Goal: Information Seeking & Learning: Learn about a topic

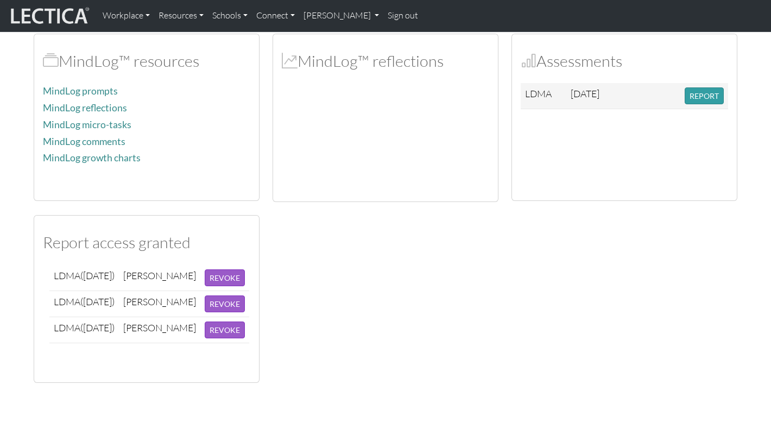
scroll to position [298, 0]
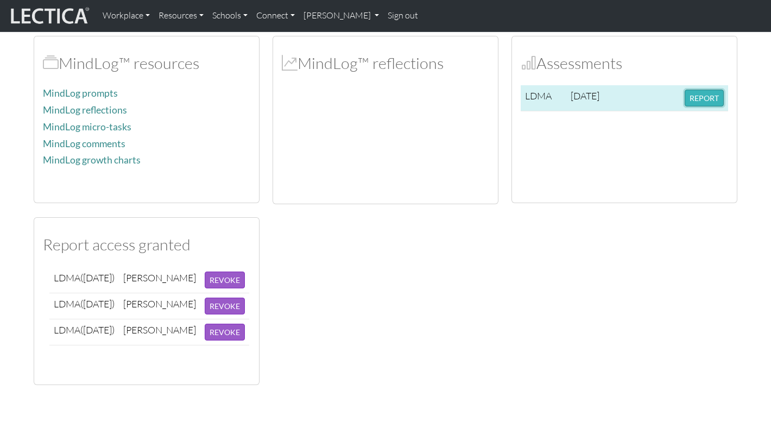
click at [698, 97] on button "REPORT" at bounding box center [703, 98] width 39 height 17
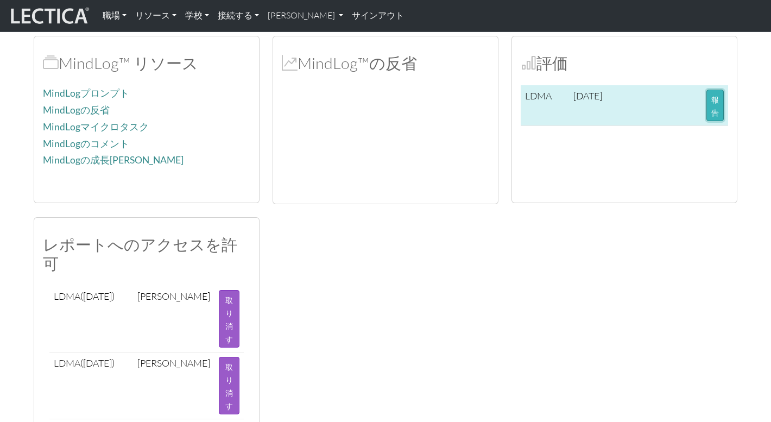
click at [715, 106] on button "報告" at bounding box center [714, 105] width 17 height 31
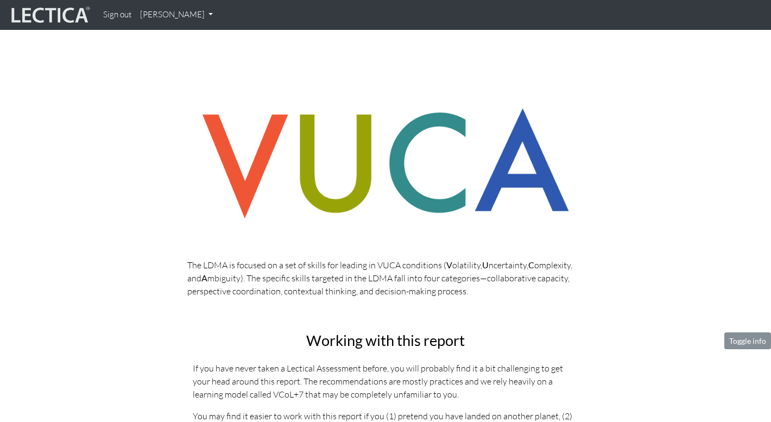
scroll to position [227, 0]
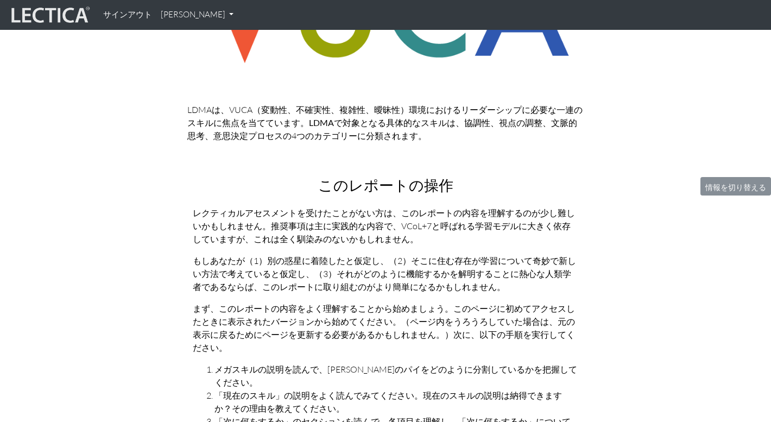
click at [300, 216] on font "レクティカルアセスメントを受けたことがない方は、このレポートの内容を理解するのが少し難しいかもしれません。推奨事項は主に実践的な内容で、VCoL+7と呼ばれる…" at bounding box center [384, 225] width 382 height 37
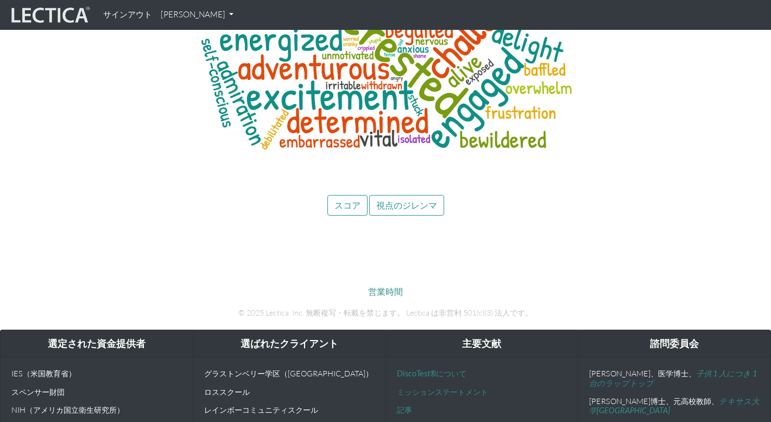
scroll to position [5284, 0]
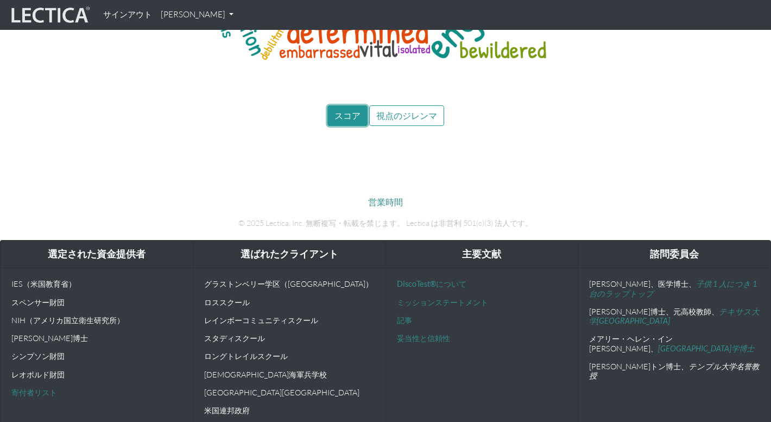
click at [344, 110] on button "スコア" at bounding box center [347, 115] width 40 height 21
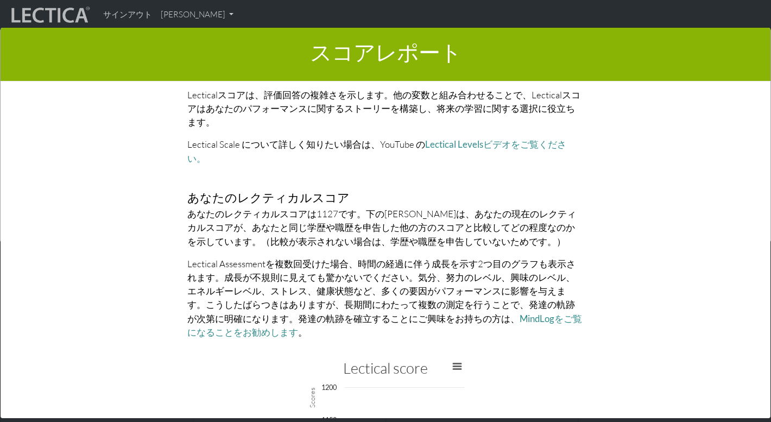
scroll to position [2270, 0]
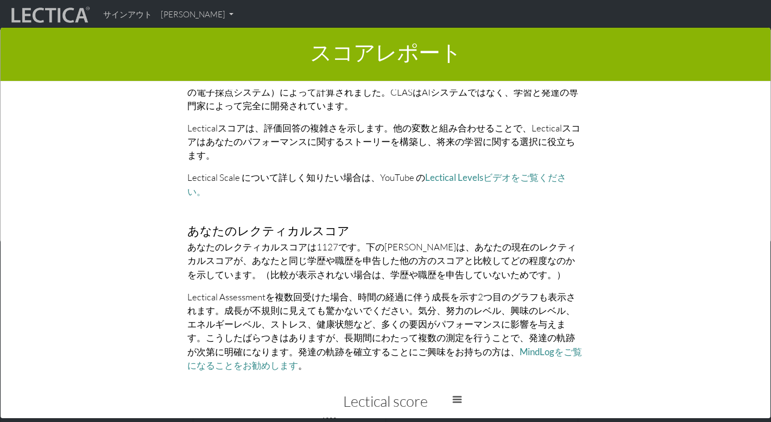
click at [283, 241] on font "あなたのレクティカルスコアは1127です。下のグラフは、あなたの現在のレクティカルスコアが、あなたと同じ学歴や職歴を申告した他の方のスコアと比較してどの程度な…" at bounding box center [381, 260] width 389 height 39
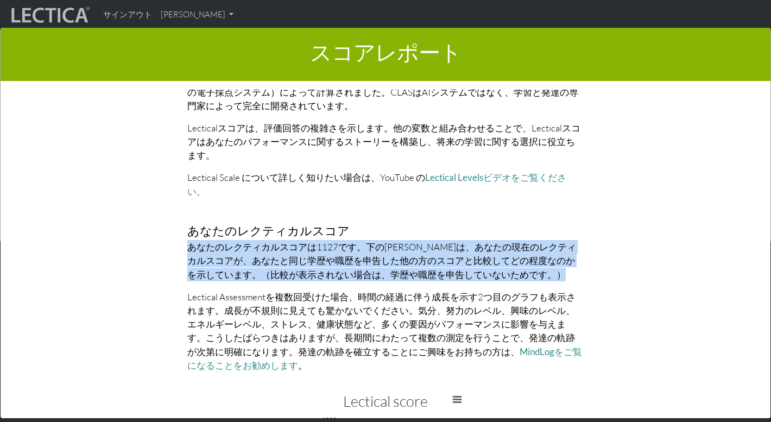
click at [283, 241] on font "あなたのレクティカルスコアは[DATE]です。下の[PERSON_NAME]は、あなたの現在のレクティカルスコアが、あなたと同じ学歴や職歴を申告した他の方のス…" at bounding box center [381, 260] width 389 height 39
click at [283, 241] on font "あなたのレクティカルスコアは1127です。下のグラフは、あなたの現在のレクティカルスコアが、あなたと同じ学歴や職歴を申告した他の方のスコアと比較してどの程度な…" at bounding box center [381, 260] width 389 height 39
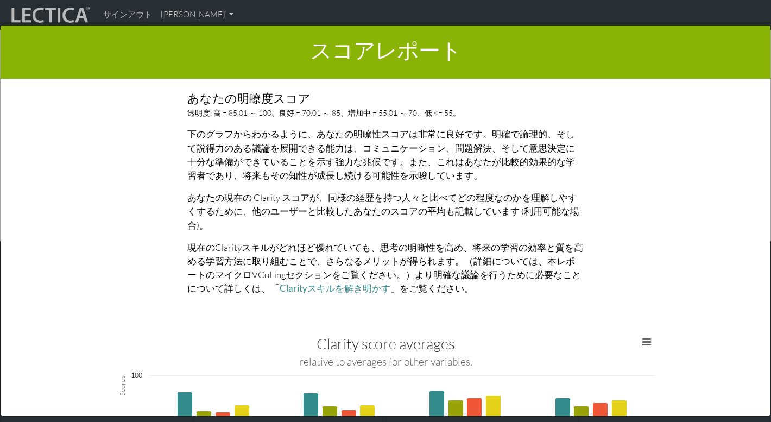
scroll to position [855, 0]
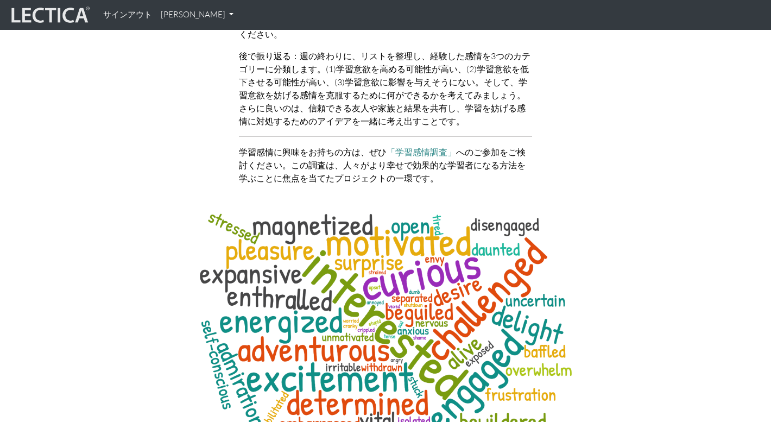
scroll to position [5284, 0]
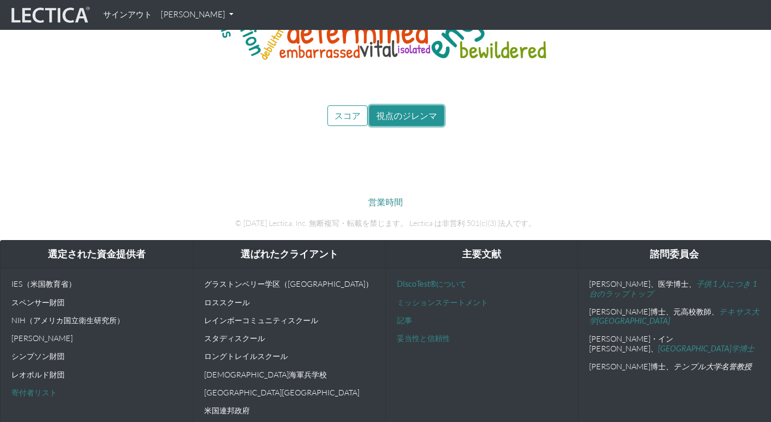
click at [422, 108] on button "視点のジレンマ" at bounding box center [406, 115] width 75 height 21
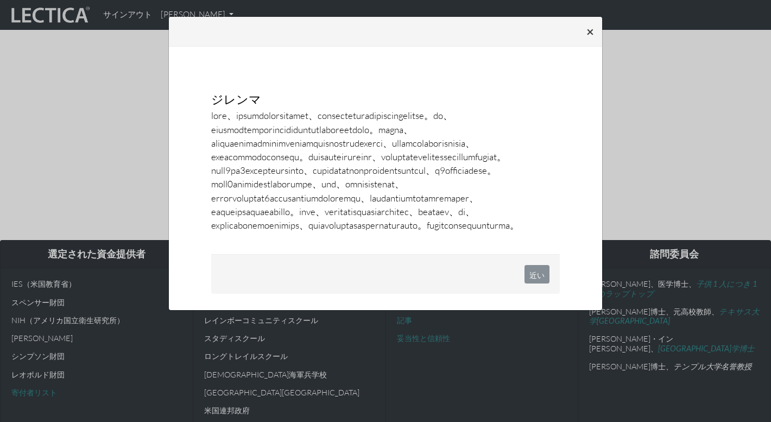
click at [592, 29] on font "×" at bounding box center [590, 31] width 8 height 16
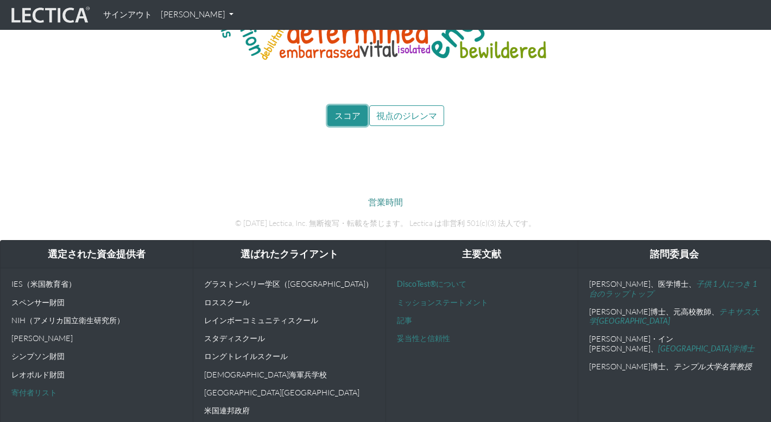
click at [347, 105] on button "スコア" at bounding box center [347, 115] width 40 height 21
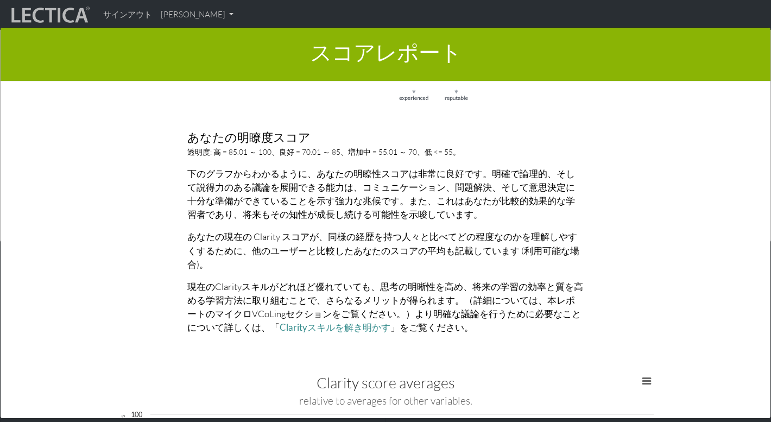
scroll to position [1021, 0]
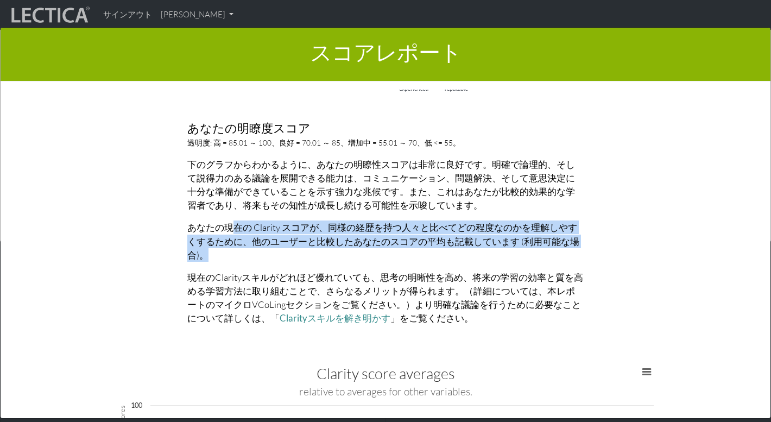
drag, startPoint x: 237, startPoint y: 201, endPoint x: 256, endPoint y: 223, distance: 29.2
click at [256, 223] on p "あなたの現在の Clarity スコアが、同様の経歴を持つ人々と比べてどの程度なのかを理解しやすくするために、他のユーザーと比較したあなたのスコアの平均も記載…" at bounding box center [385, 240] width 396 height 41
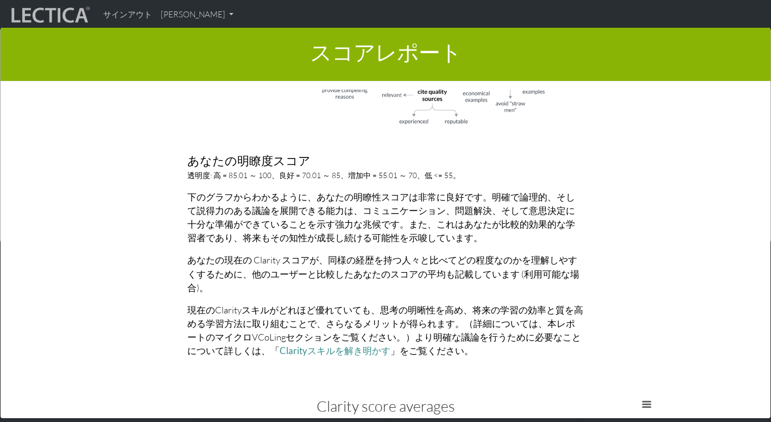
scroll to position [992, 0]
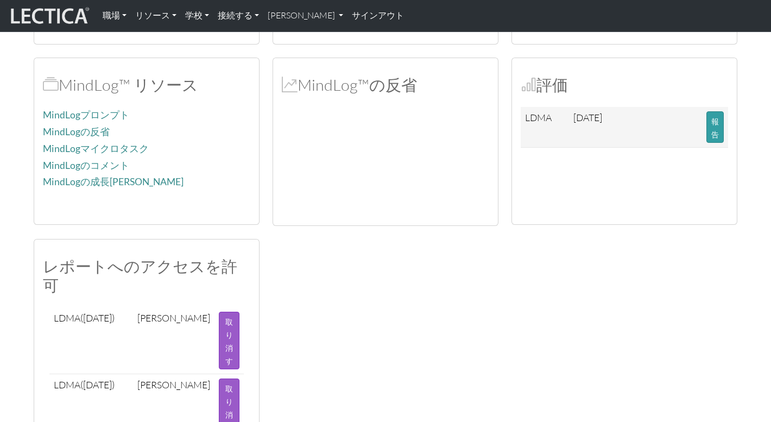
scroll to position [219, 0]
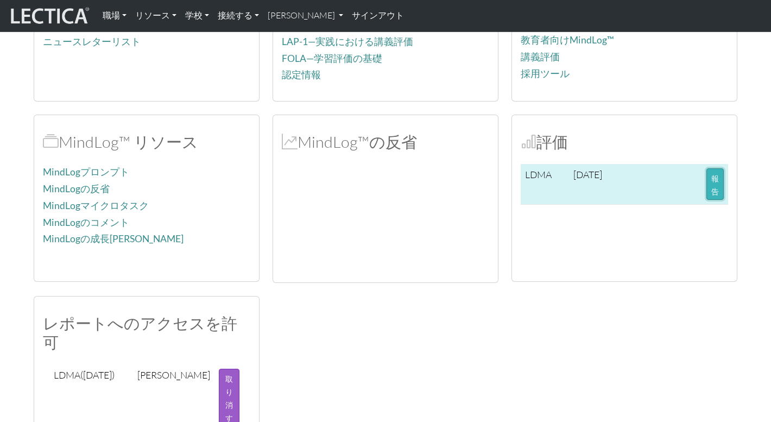
click at [715, 190] on font "報告" at bounding box center [715, 185] width 8 height 22
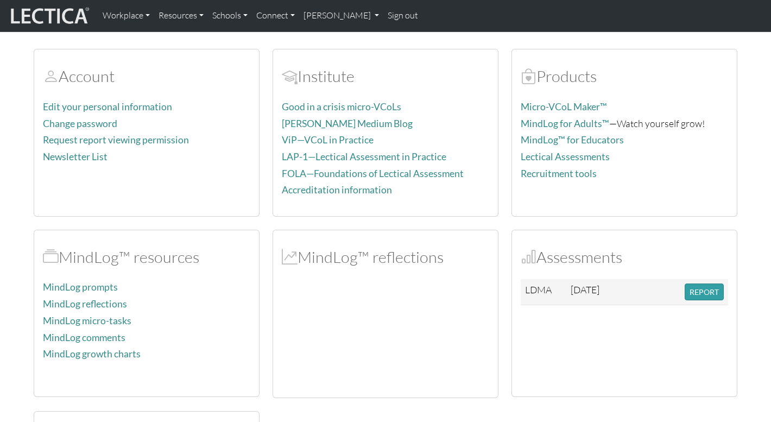
scroll to position [109, 0]
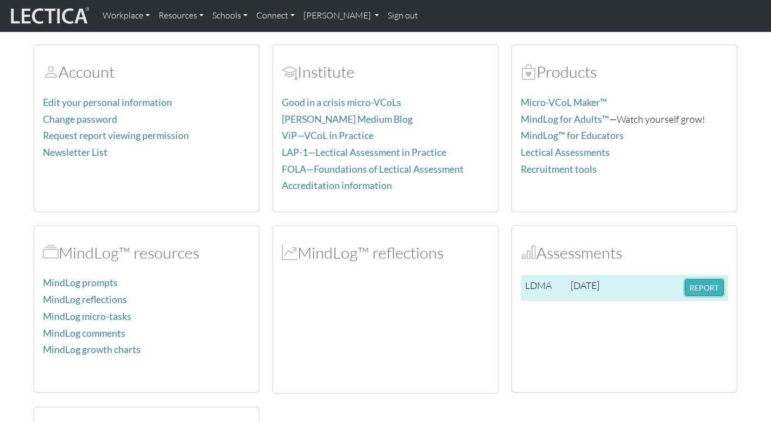
click at [702, 287] on button "REPORT" at bounding box center [703, 287] width 39 height 17
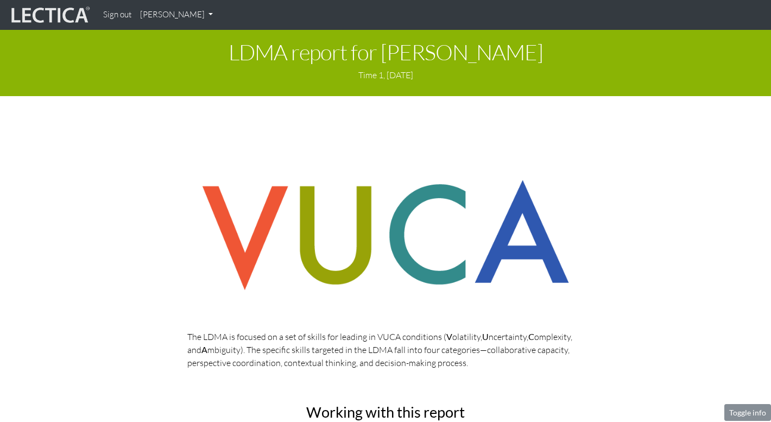
scroll to position [217, 0]
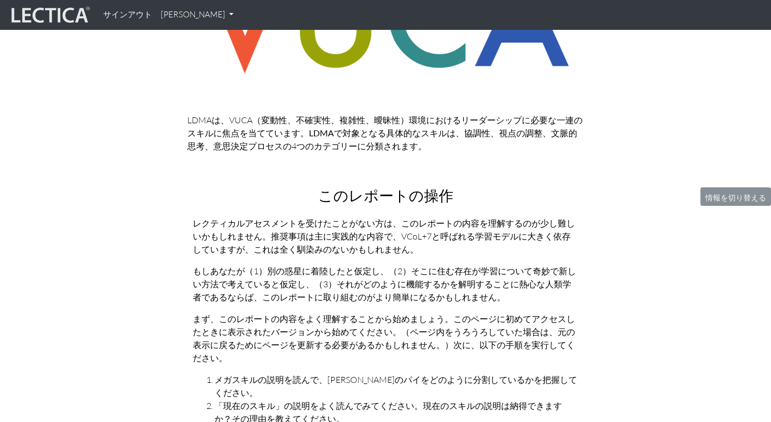
click at [371, 142] on font "なスキルは、協調性、視点の調整、文脈的思考、意思決定プロセスの4つのカテゴリーに分類されます。" at bounding box center [382, 140] width 390 height 24
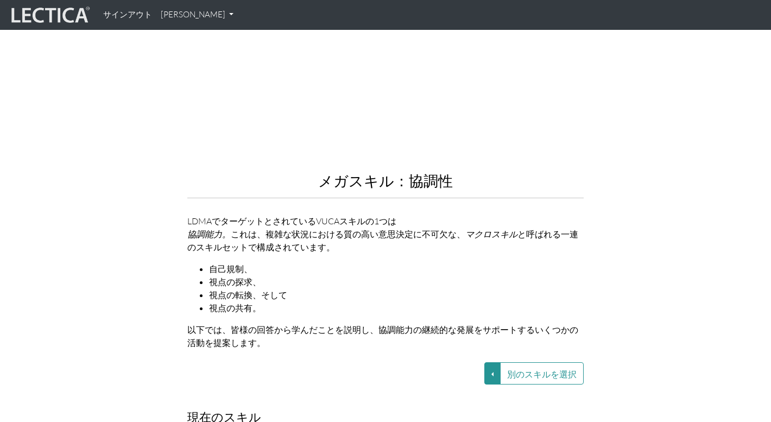
scroll to position [1207, 0]
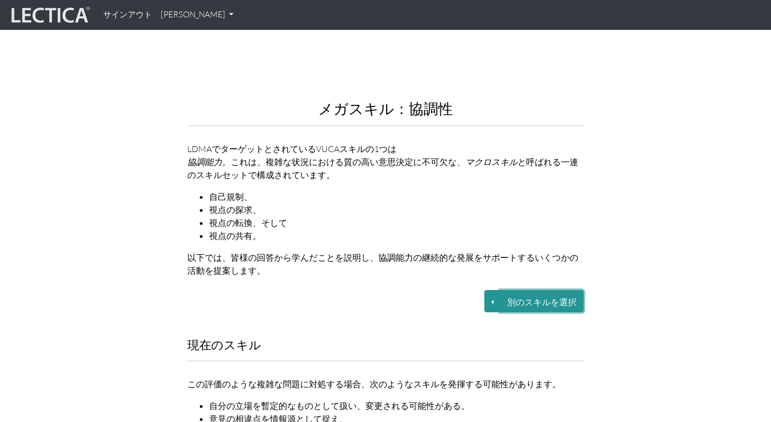
click at [539, 296] on font "別のスキルを選択" at bounding box center [541, 301] width 69 height 10
click at [495, 290] on button "別のスキルを選択" at bounding box center [492, 301] width 16 height 22
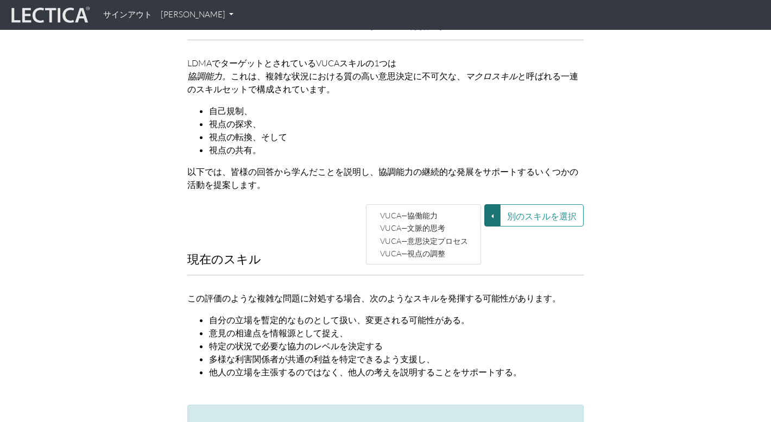
click at [275, 353] on font "多様な利害関係者が共通の利益を特定できるよう支援し、" at bounding box center [322, 358] width 226 height 11
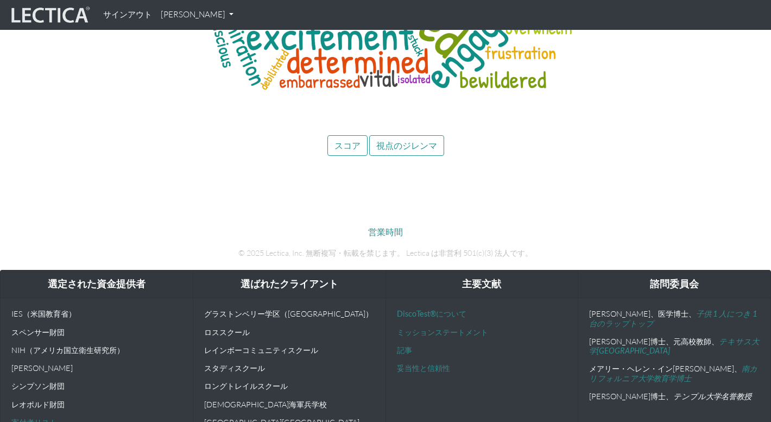
scroll to position [5284, 0]
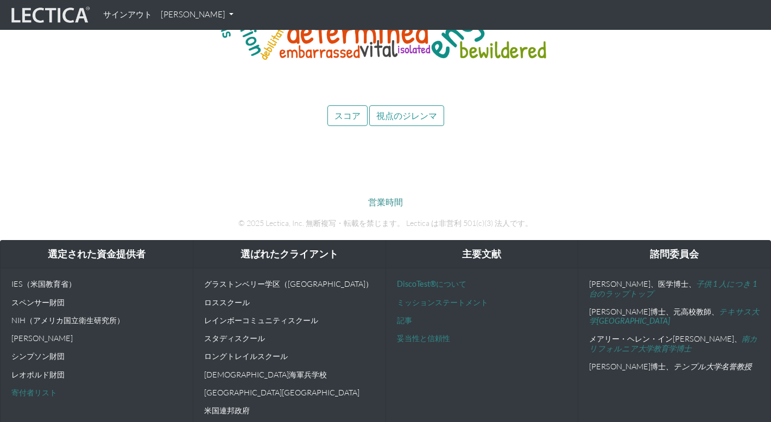
click at [357, 110] on button "スコア" at bounding box center [347, 115] width 40 height 21
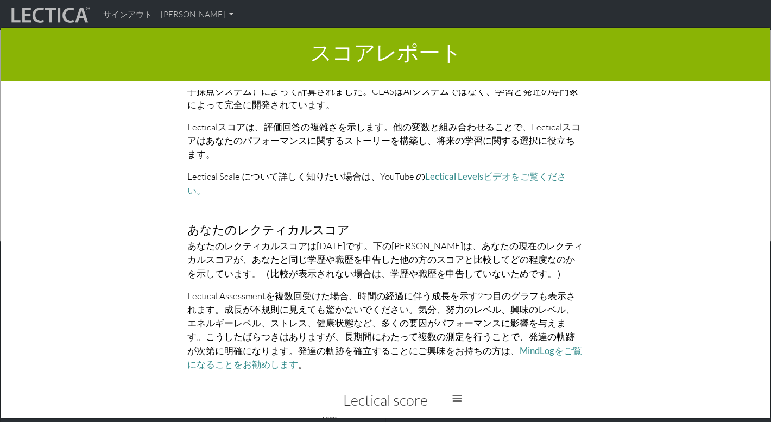
scroll to position [2265, 0]
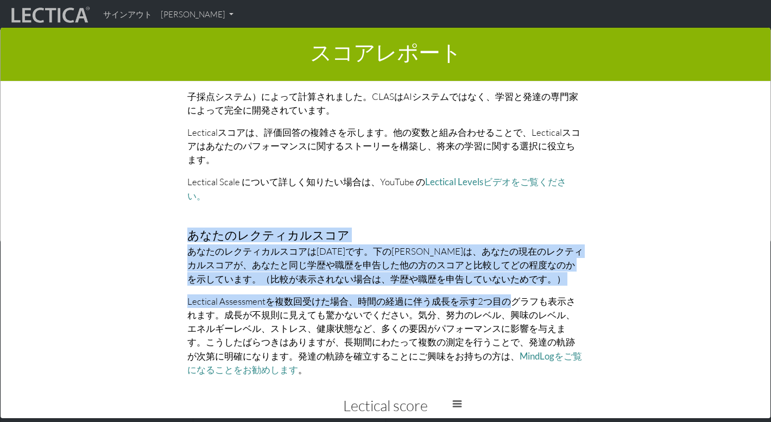
drag, startPoint x: 189, startPoint y: 196, endPoint x: 507, endPoint y: 262, distance: 325.2
click at [511, 261] on div "Lectical Scoresについて Lecticalアセスメントは、確立された発達尺度であるLectical Scale（Kurt Fischer博士のD…" at bounding box center [385, 194] width 412 height 382
click at [507, 295] on font "Lectical Assessmentを複数回受けた場合、時間の経過に伴う成長を示す2つ目のグラフも表示されます。成長が不規則に見えても驚かないでください。気…" at bounding box center [381, 328] width 388 height 66
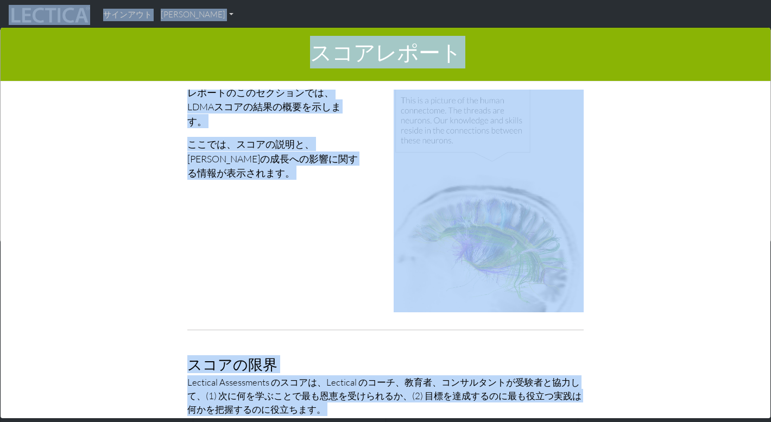
scroll to position [0, 0]
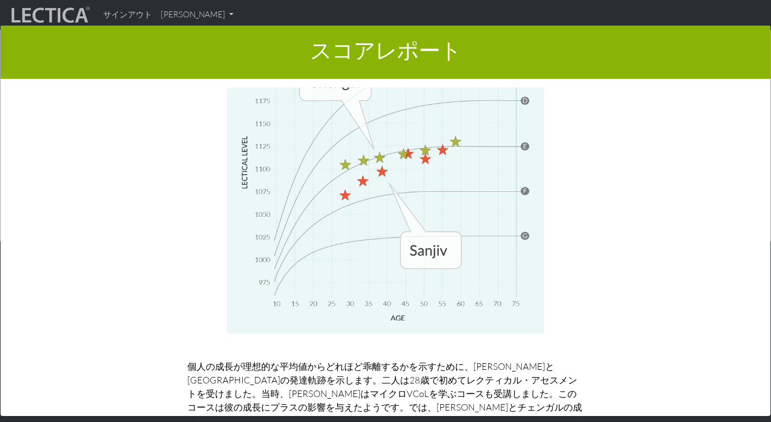
scroll to position [5109, 0]
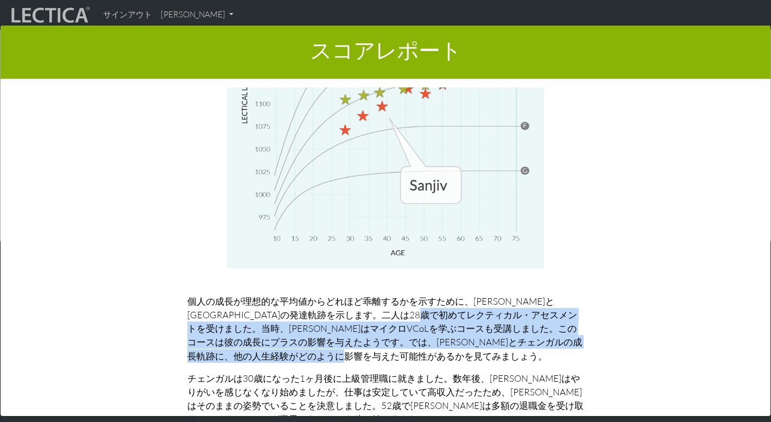
drag, startPoint x: 341, startPoint y: 242, endPoint x: 355, endPoint y: 286, distance: 46.5
click at [355, 294] on p "個人の成長が理想的な平均値からどれほど乖離するかを示すために、サンジブとチェンガルの発達軌跡を示します。二人は28歳で初めてレクティカル・アセスメントを受けま…" at bounding box center [385, 328] width 396 height 68
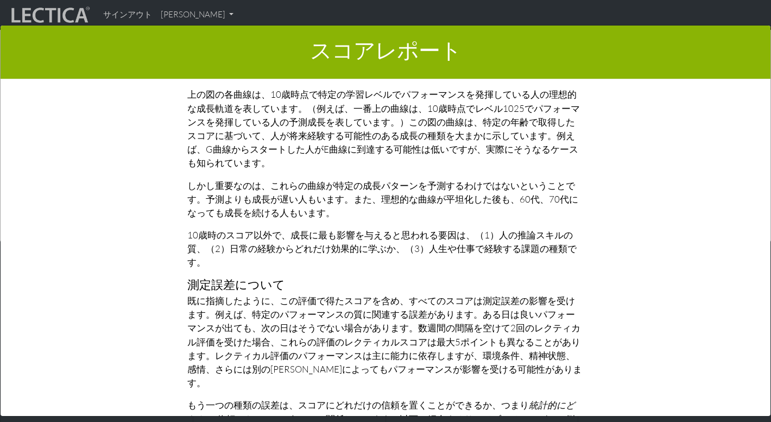
scroll to position [4507, 0]
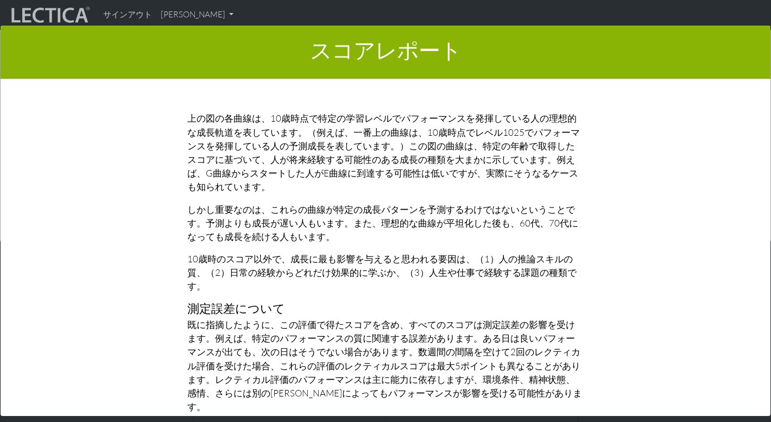
click at [367, 253] on font "10歳時のスコア以外で、成長に最も影響を与えると思われる要因は、（1）人の推論スキルの質、（2）日常の経験からどれだけ効果的に学ぶか、（3）人生や仕事で経験す…" at bounding box center [381, 272] width 389 height 39
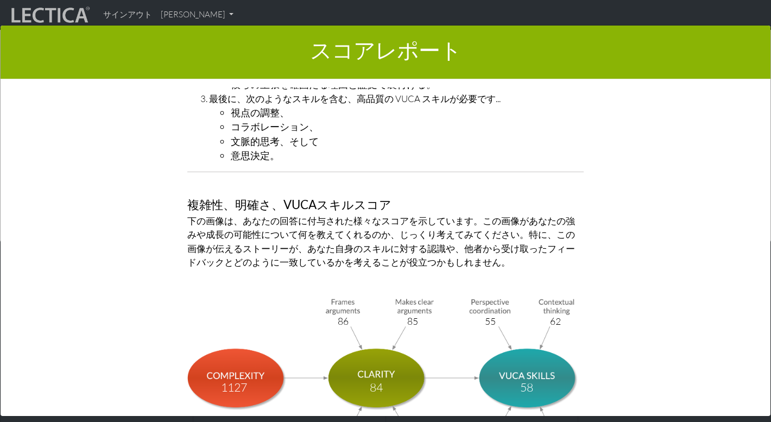
scroll to position [3550, 0]
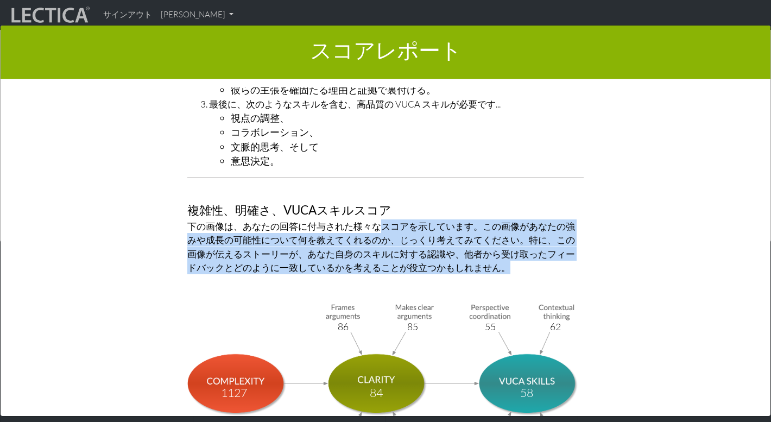
drag, startPoint x: 379, startPoint y: 188, endPoint x: 481, endPoint y: 229, distance: 109.6
click at [481, 229] on p "下の画像は、あなたの回答に付与された様々なスコアを示しています。この画像があなたの強みや成長の可能性について何を教えてくれるのか、じっくり考えてみてください。…" at bounding box center [385, 246] width 396 height 55
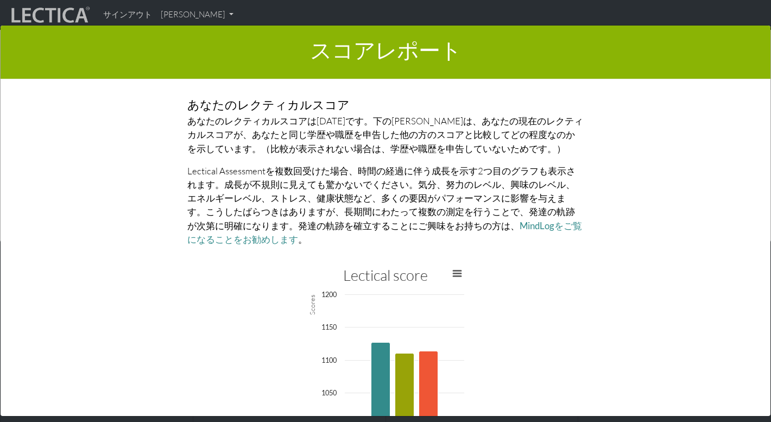
scroll to position [2346, 0]
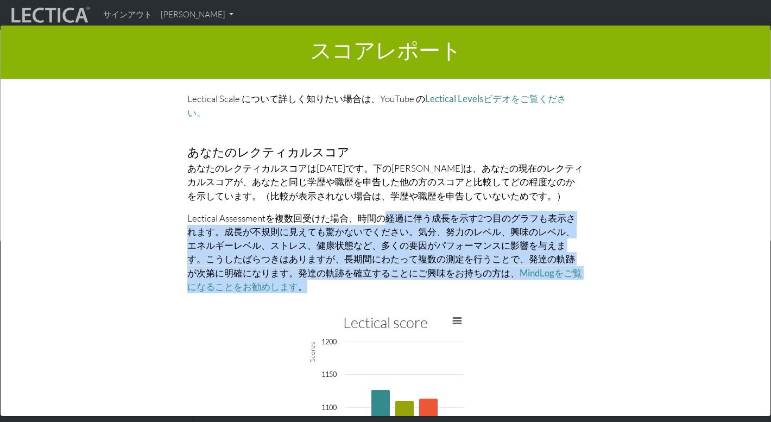
drag, startPoint x: 472, startPoint y: 244, endPoint x: 382, endPoint y: 177, distance: 112.6
click at [382, 211] on p "Lectical Assessmentを複数回受けた場合、時間の経過に伴う成長を示す2つ目のグラフも表示されます。成長が不規則に見えても驚かないでください。気…" at bounding box center [385, 252] width 396 height 82
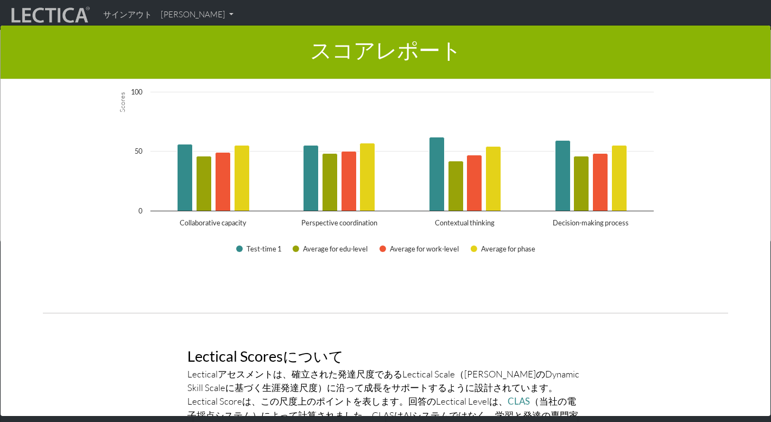
scroll to position [1937, 0]
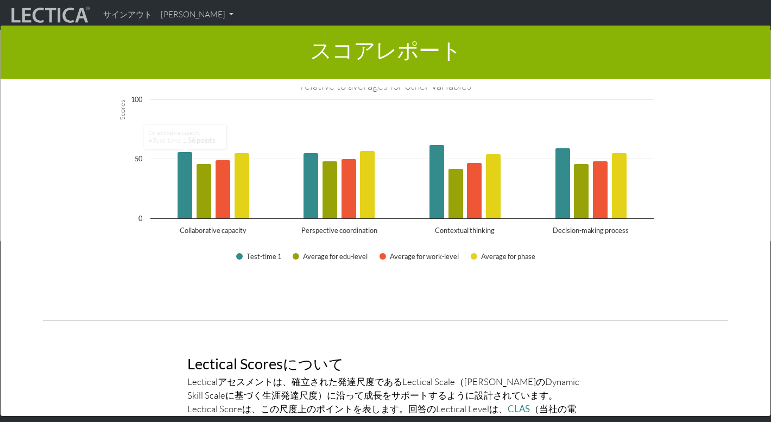
click at [49, 11] on div "スコアレポート × レポートのこのセクションでは、LDMAスコアの結果の概要を示します。 ここでは、スコアの説明と、スコアの成長への影響に関する情報が表示され…" at bounding box center [385, 222] width 771 height 422
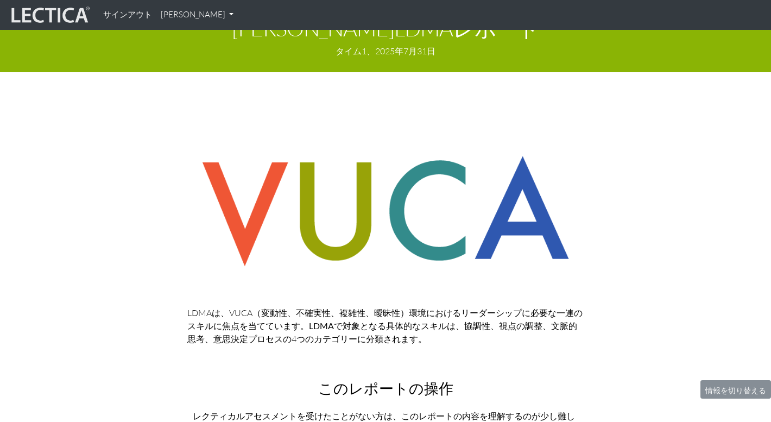
scroll to position [0, 0]
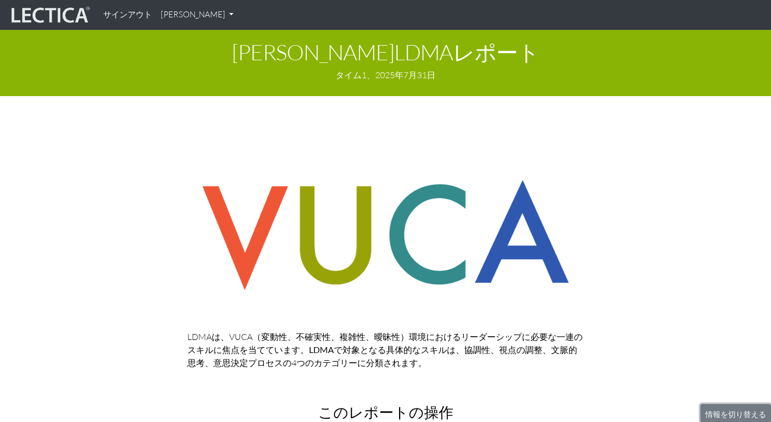
click at [740, 415] on font "情報を切り替える" at bounding box center [735, 413] width 61 height 9
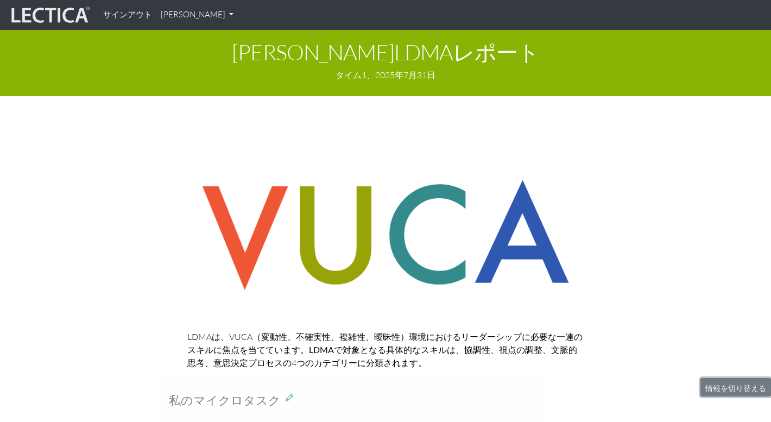
click at [726, 390] on font "情報を切り替える" at bounding box center [735, 387] width 61 height 9
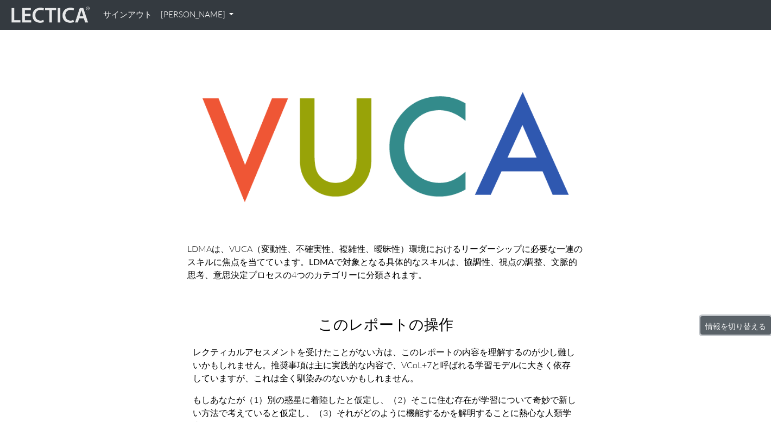
scroll to position [180, 0]
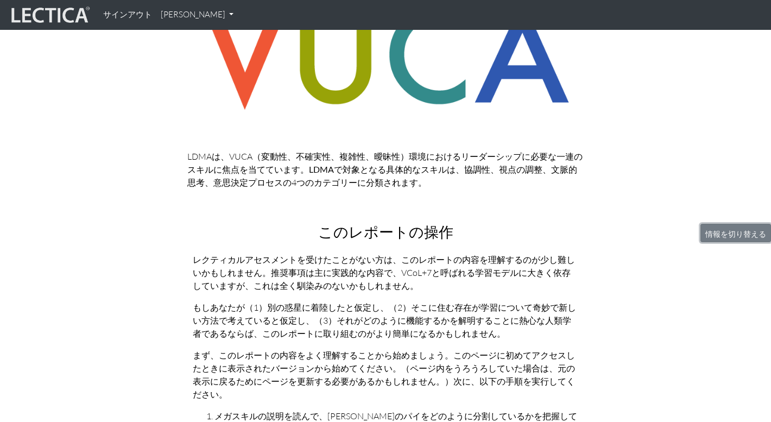
click at [724, 231] on font "情報を切り替える" at bounding box center [735, 233] width 61 height 9
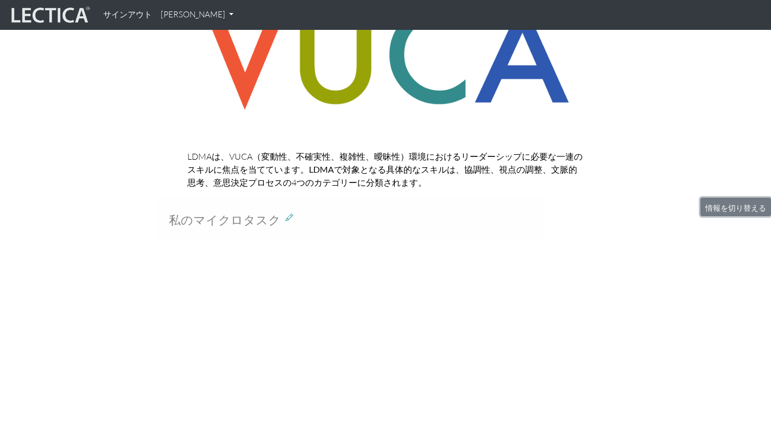
click at [718, 208] on font "情報を切り替える" at bounding box center [735, 207] width 61 height 9
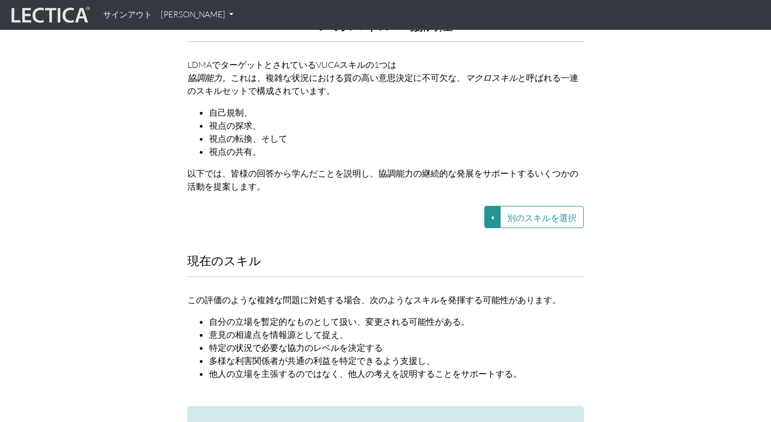
scroll to position [1394, 0]
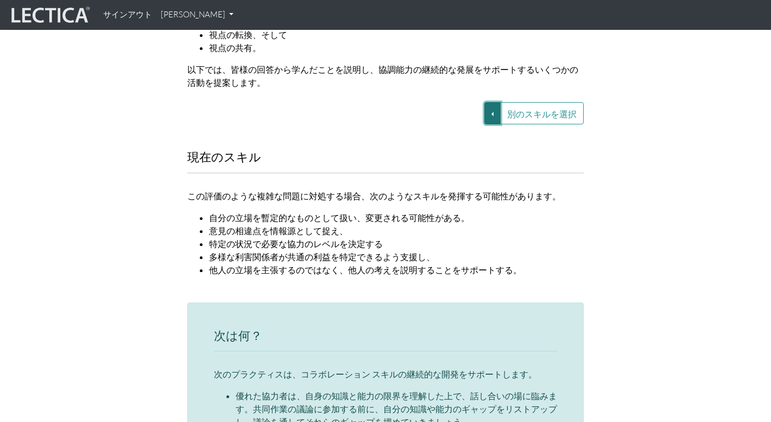
click at [490, 102] on button "別のスキルを選択" at bounding box center [492, 113] width 16 height 22
click at [438, 121] on font "VUCA—文脈的思考" at bounding box center [412, 125] width 65 height 9
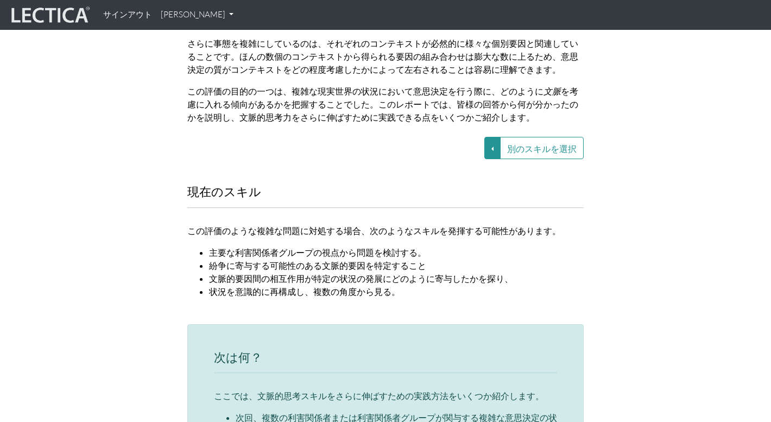
click at [529, 85] on p "この評価の目的の一つは、複雑な現実世界の状況において意思決定を行う際に、どのように 文脈 を考慮に入れる傾向があるかを把握することでした。このレポートでは、皆…" at bounding box center [385, 104] width 396 height 39
click at [530, 143] on font "別のスキルを選択" at bounding box center [541, 148] width 69 height 10
click at [491, 141] on button "別のスキルを選択" at bounding box center [492, 148] width 16 height 22
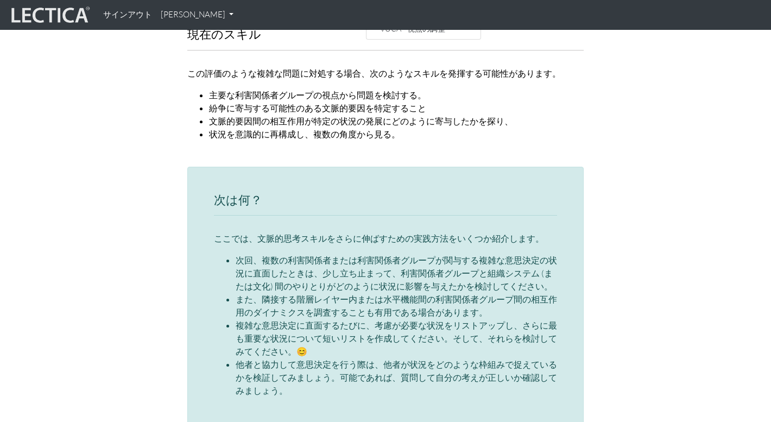
click at [499, 193] on h3 "次は何？" at bounding box center [385, 200] width 343 height 14
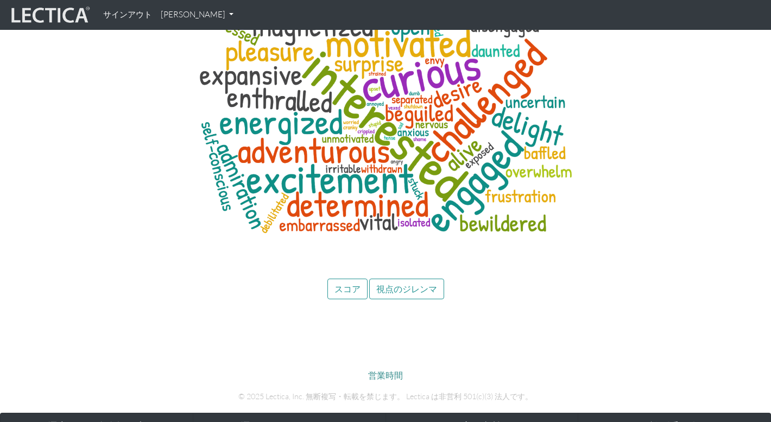
scroll to position [5131, 0]
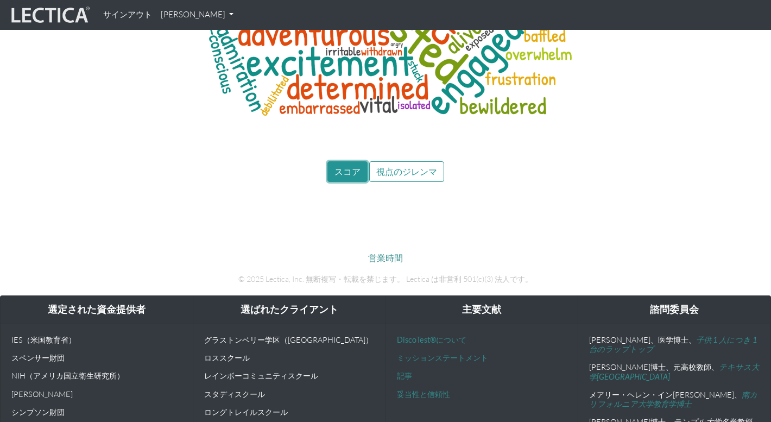
click at [352, 161] on button "スコア" at bounding box center [347, 171] width 40 height 21
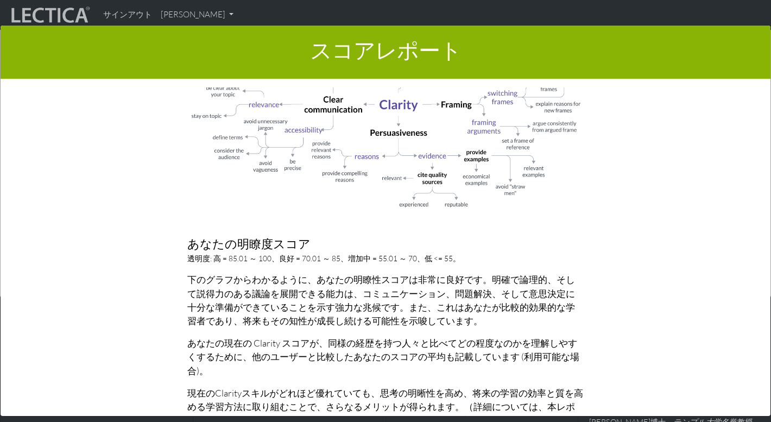
scroll to position [891, 0]
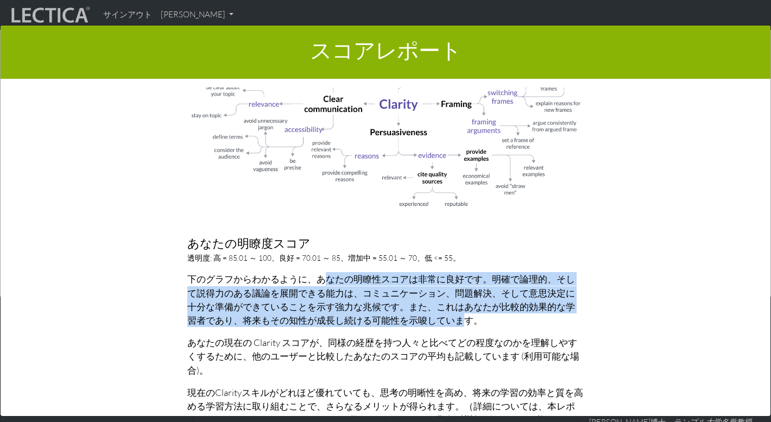
drag, startPoint x: 325, startPoint y: 270, endPoint x: 431, endPoint y: 304, distance: 111.7
click at [431, 304] on font "下のグラフからわかるように、あなたの明瞭性スコアは非常に良好です。明確で論理的、そして説得力のある議論を展開できる能力は、コミュニケーション、問題解決、そして…" at bounding box center [381, 299] width 388 height 53
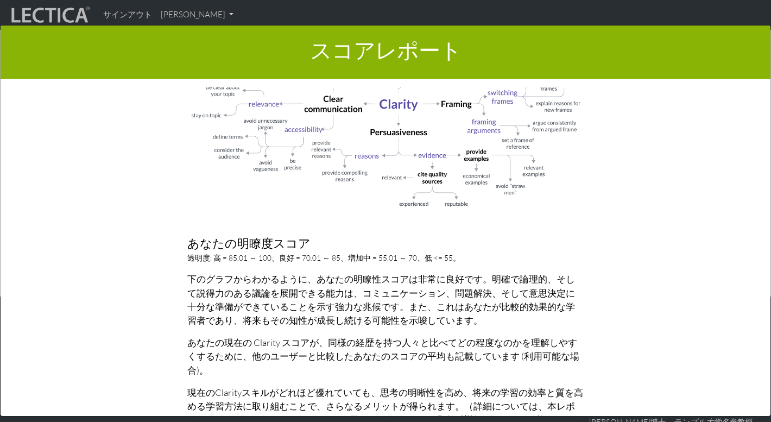
click at [135, 19] on div "スコアレポート × レポートのこのセクションでは、LDMAスコアの結果の概要を示します。 ここでは、スコアの説明と、スコアの成長への影響に関する情報が表示され…" at bounding box center [385, 222] width 771 height 422
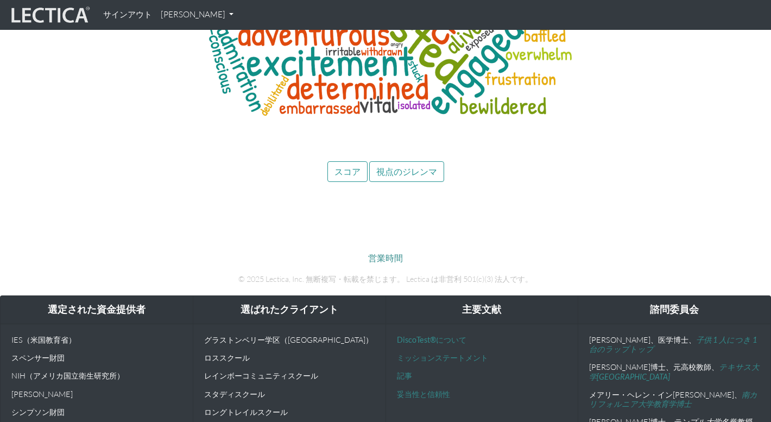
click at [137, 14] on font "サインアウト" at bounding box center [127, 14] width 49 height 10
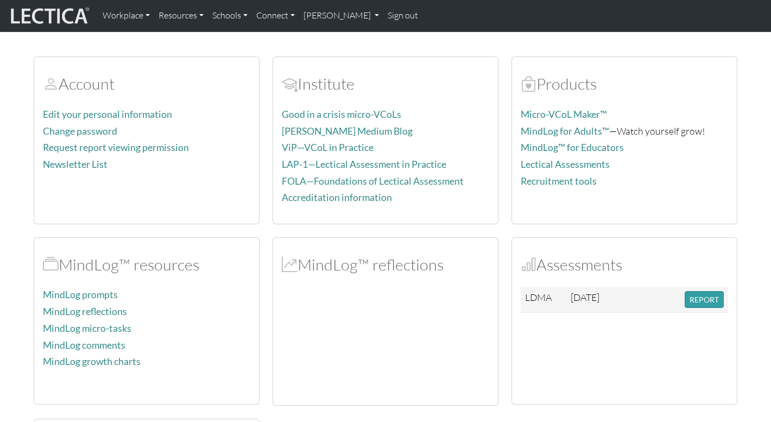
scroll to position [89, 0]
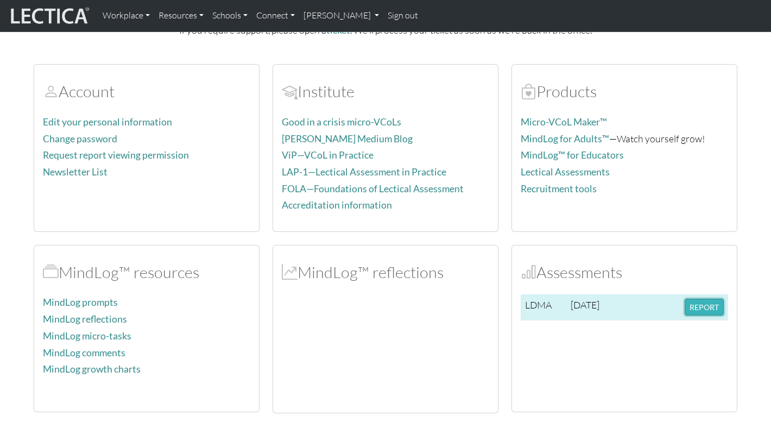
click at [707, 307] on button "REPORT" at bounding box center [703, 307] width 39 height 17
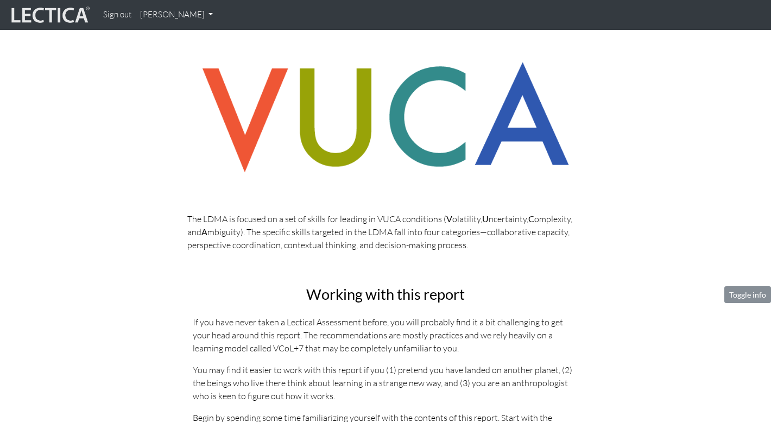
scroll to position [467, 0]
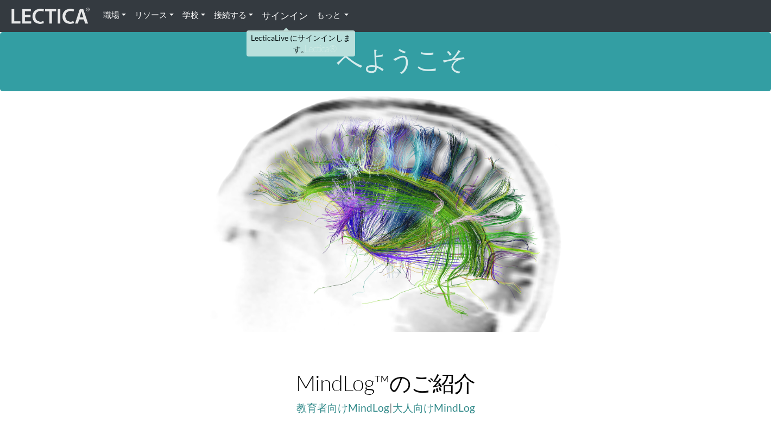
click at [290, 15] on font "サインイン" at bounding box center [285, 15] width 46 height 11
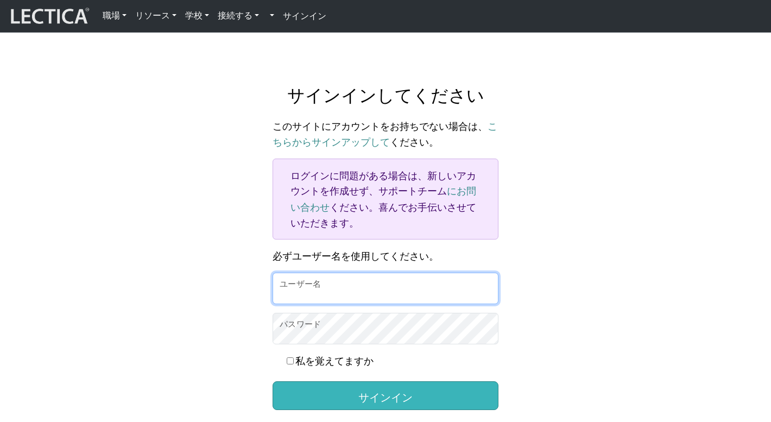
type input "kazukiyamane"
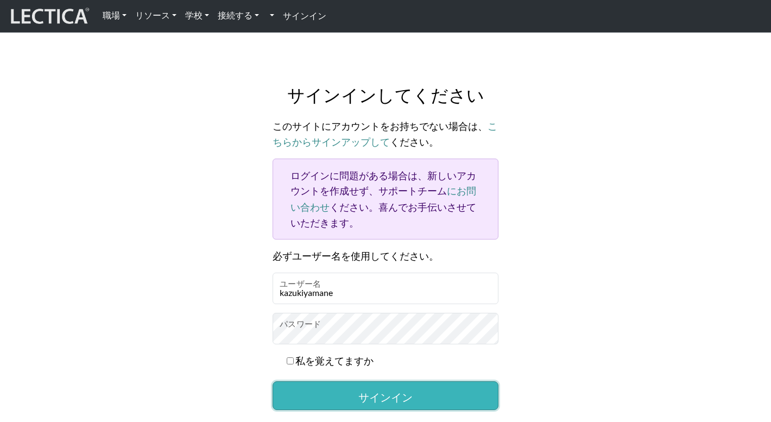
click at [333, 398] on button "サインイン" at bounding box center [385, 395] width 226 height 28
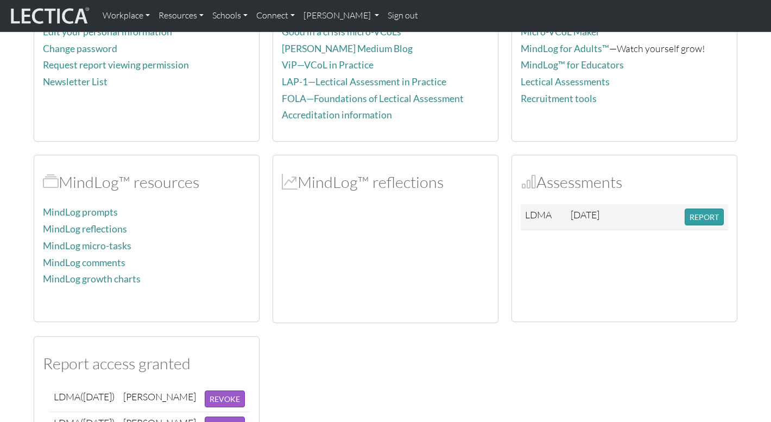
scroll to position [165, 0]
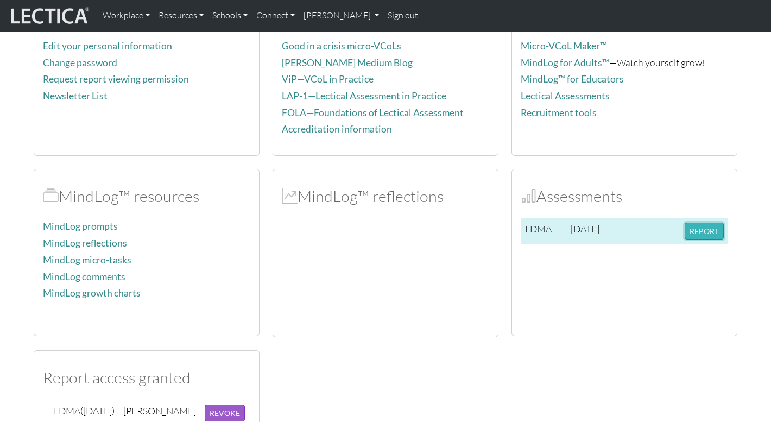
click at [702, 234] on button "REPORT" at bounding box center [703, 231] width 39 height 17
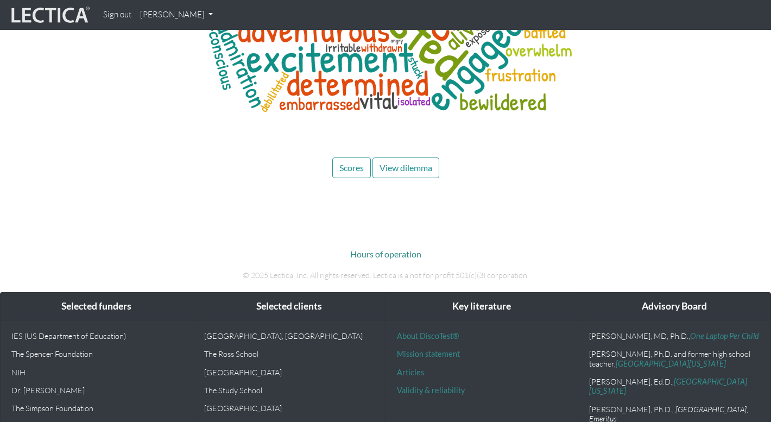
scroll to position [5321, 0]
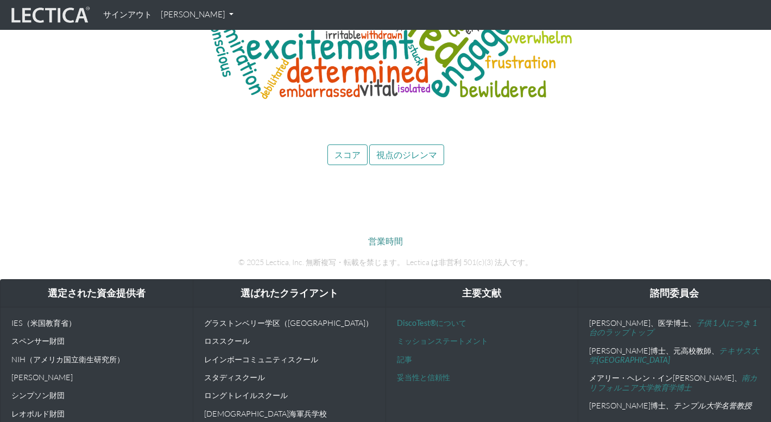
click at [337, 144] on button "スコア" at bounding box center [347, 154] width 40 height 21
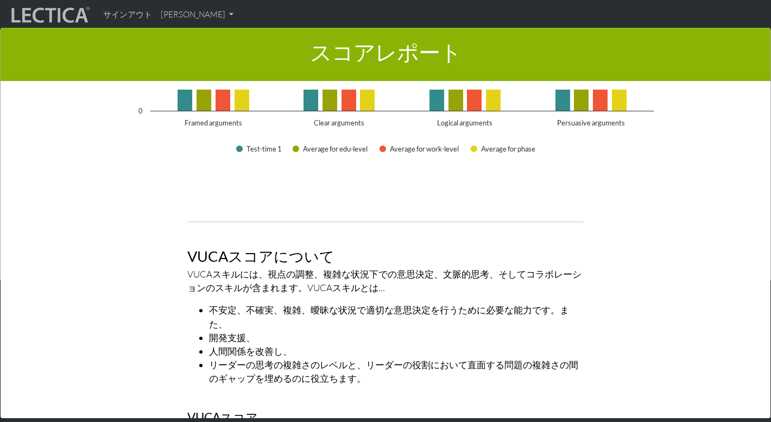
scroll to position [1544, 0]
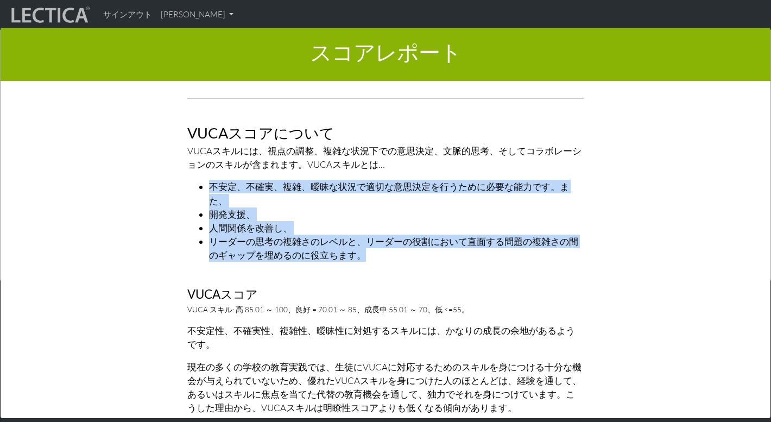
drag, startPoint x: 212, startPoint y: 169, endPoint x: 374, endPoint y: 224, distance: 171.3
click at [373, 224] on ul "不安定、不確実、複雑、曖昧な状況で適切な意思決定を行うために必要な能力です。また、 開発支援、 人間関係を改善し、 リーダーの思考の複雑さのレベルと、リーダー…" at bounding box center [385, 221] width 396 height 82
click at [374, 234] on li "リーダーの思考の複雑さのレベルと、リーダーの役割において直面する問題の複雑さの間のギャップを埋めるのに役立ちます。" at bounding box center [396, 247] width 374 height 27
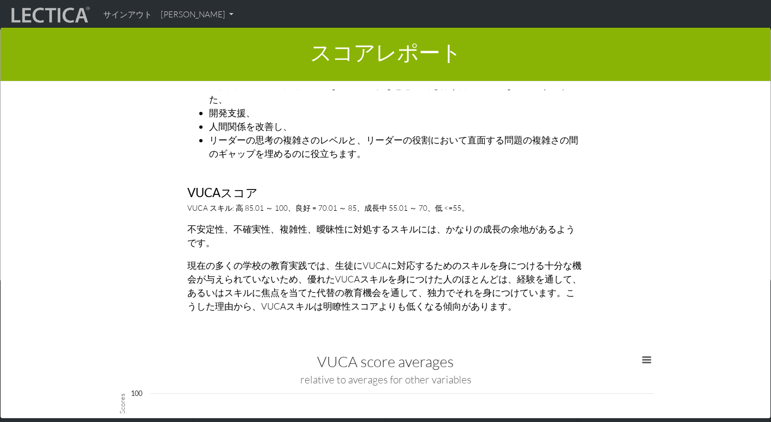
scroll to position [1681, 0]
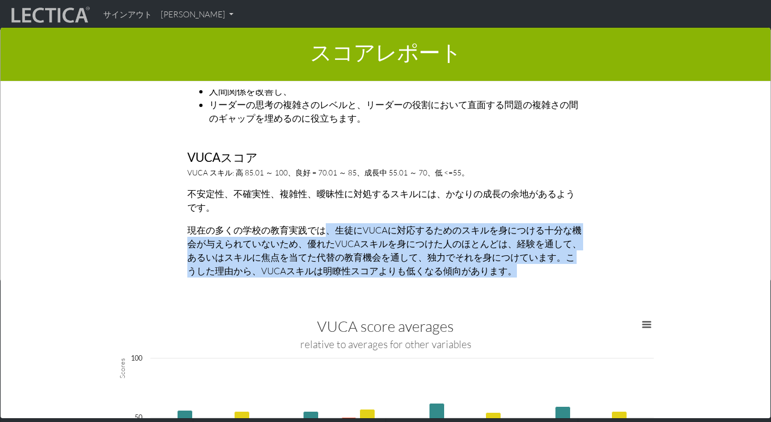
drag, startPoint x: 321, startPoint y: 200, endPoint x: 535, endPoint y: 249, distance: 219.2
click at [535, 249] on p "現在の多くの学校の教育実践では、生徒にVUCAに対応するためのスキルを身につける十分な機会が与えられていないため、優れたVUCAスキルを身につけた人のほとんど…" at bounding box center [385, 250] width 396 height 55
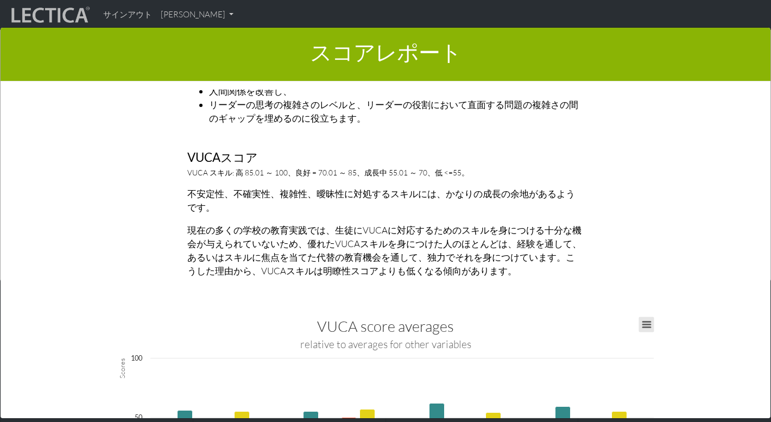
click at [647, 317] on button "チャートメニューを表示、VUCAスコアの平均" at bounding box center [646, 324] width 15 height 15
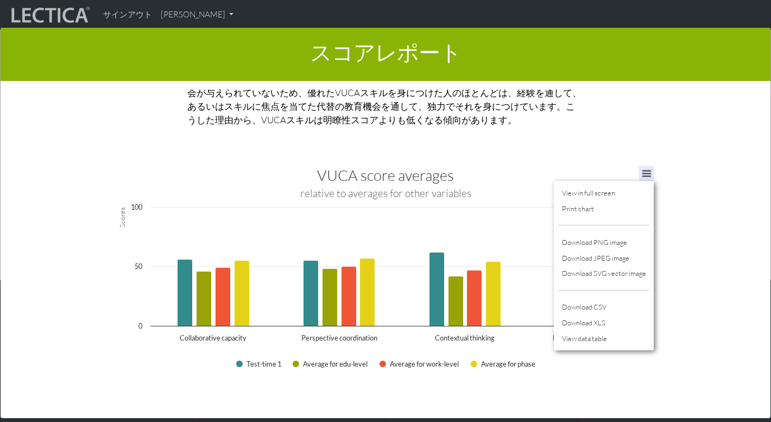
scroll to position [1868, 0]
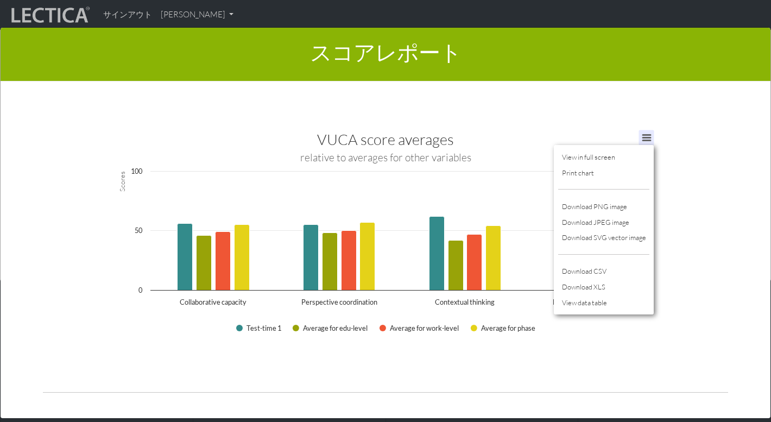
click at [675, 258] on div "レポートのこのセクションでは、LDMAスコアの結果の概要を示します。 ここでは、スコアの説明と、スコアの成長への影響に関する情報が表示されます。 スコアの限界…" at bounding box center [386, 254] width 718 height 328
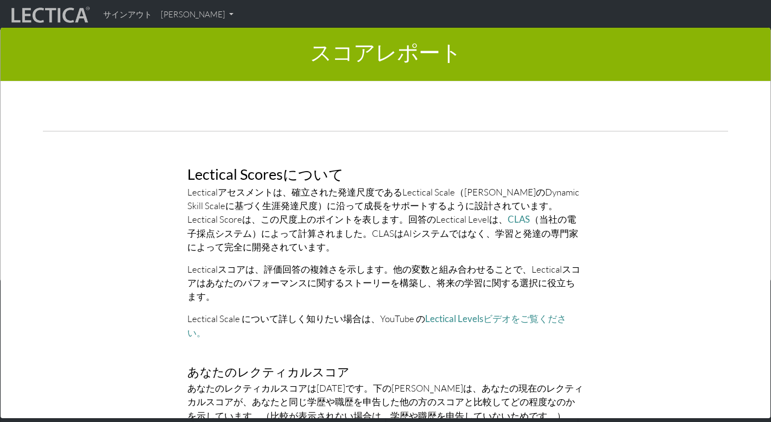
scroll to position [2180, 0]
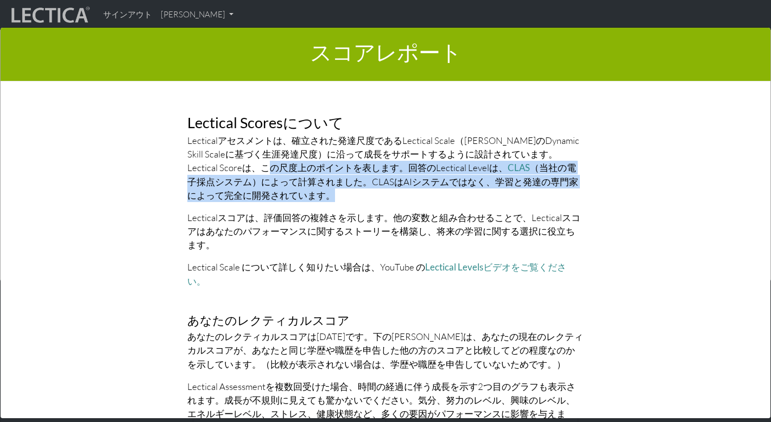
drag, startPoint x: 228, startPoint y: 145, endPoint x: 287, endPoint y: 169, distance: 63.1
click at [288, 169] on p "Lecticalアセスメントは、確立された発達尺度であるLectical Scale（Kurt Fischer博士のDynamic Skill Scaleに基…" at bounding box center [385, 168] width 396 height 68
click at [287, 169] on p "Lecticalアセスメントは、確立された発達尺度であるLectical Scale（Kurt Fischer博士のDynamic Skill Scaleに基…" at bounding box center [385, 168] width 396 height 68
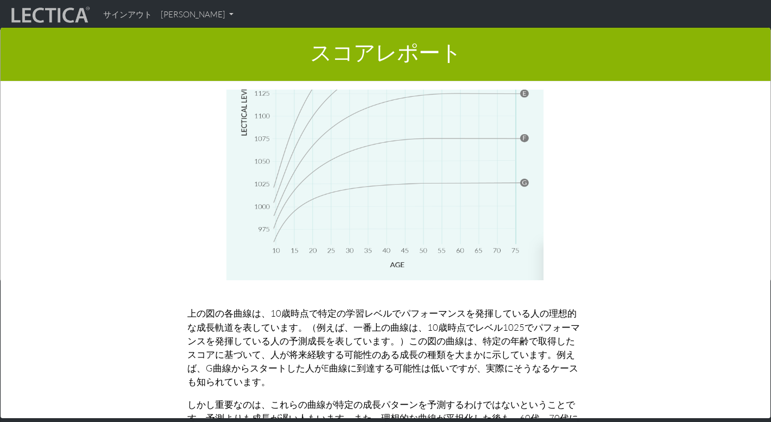
scroll to position [4414, 0]
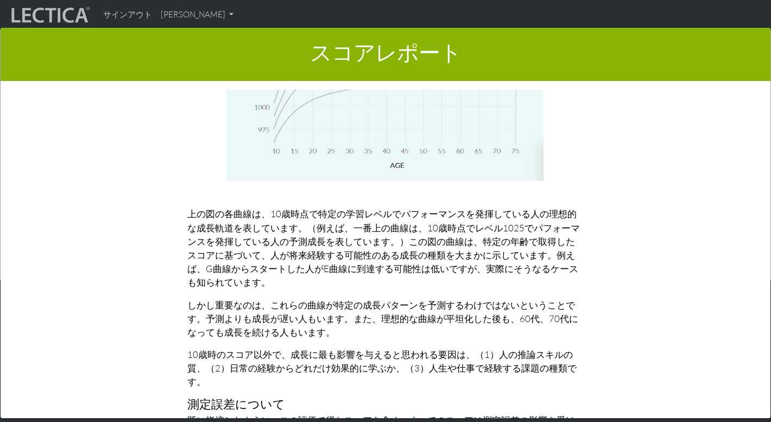
drag, startPoint x: 472, startPoint y: 171, endPoint x: 485, endPoint y: 246, distance: 76.0
click at [485, 246] on p "上の図の各曲線は、10歳時点で特定の学習レベルでパフォーマンスを発揮している人の理想的な成長軌道を表しています。（例えば、一番上の曲線は、10歳時点でレベル1…" at bounding box center [385, 248] width 396 height 82
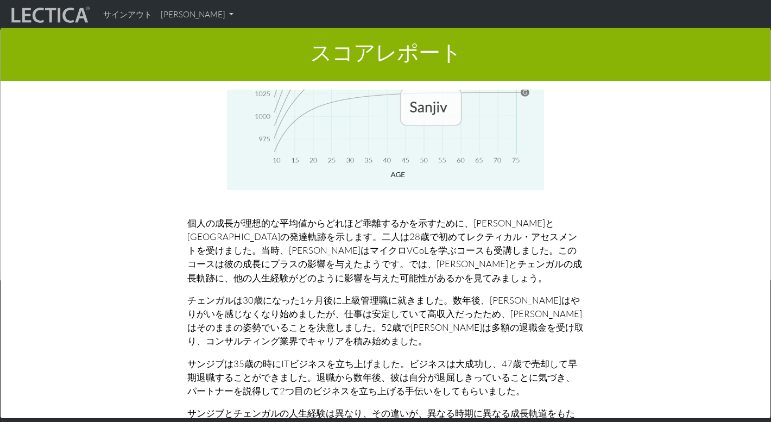
scroll to position [2, 0]
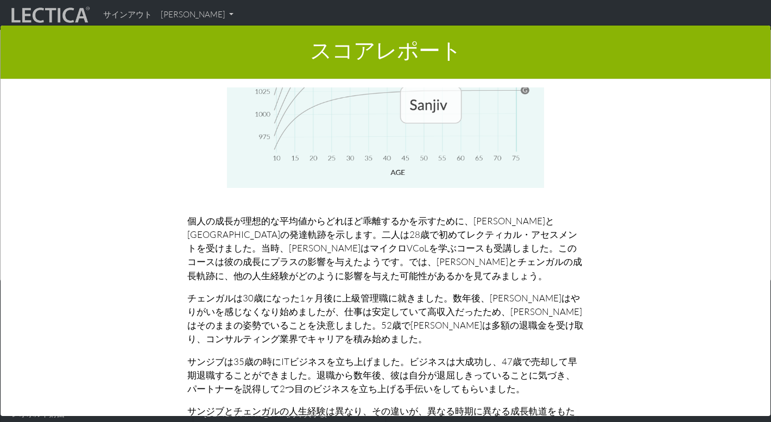
drag, startPoint x: 291, startPoint y: 296, endPoint x: 496, endPoint y: 314, distance: 205.4
click at [496, 354] on p "サンジブは35歳の時にITビジネスを立ち上げました。ビジネスは大成功し、47歳で売却して早期退職することができました。退職から数年後、彼は自分が退屈しきってい…" at bounding box center [385, 374] width 396 height 41
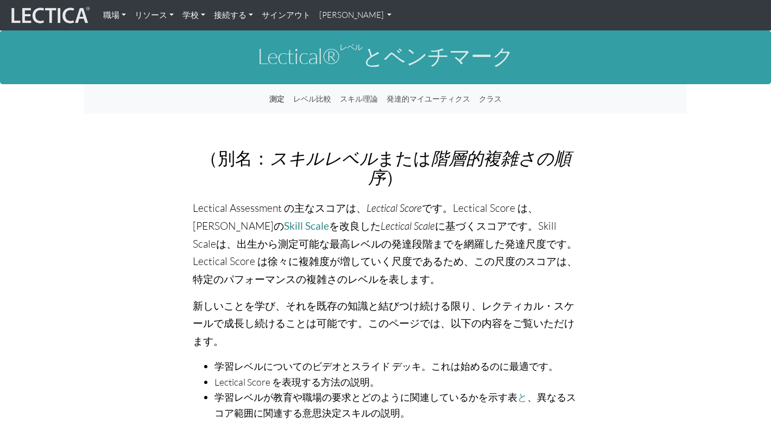
click at [304, 246] on font "に基づくスコアです。Skill Scaleは、出生から測定可能な最高レベルの発達段階までを網羅した発達尺度です。Lectical Score は徐々に複雑度が…" at bounding box center [385, 252] width 384 height 66
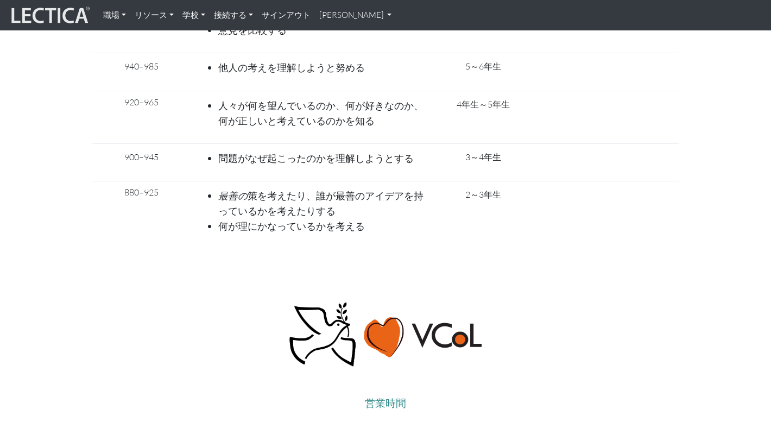
scroll to position [4696, 0]
